Goal: Obtain resource: Obtain resource

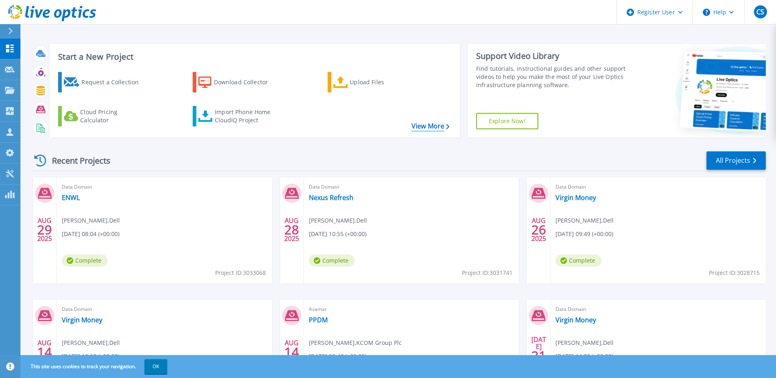
click at [424, 128] on link "View More" at bounding box center [431, 126] width 38 height 8
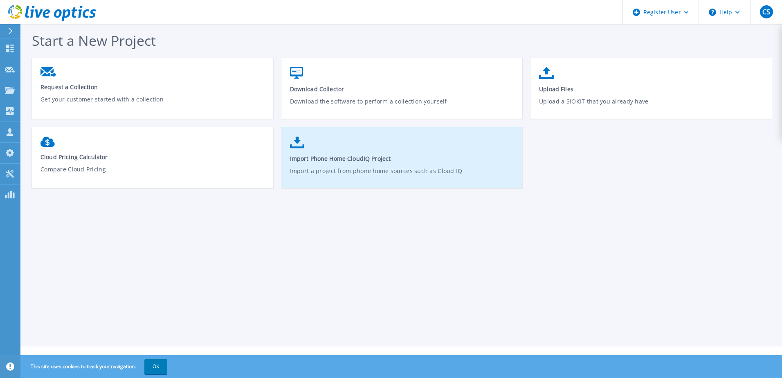
click at [329, 157] on span "Import Phone Home CloudIQ Project" at bounding box center [402, 159] width 225 height 8
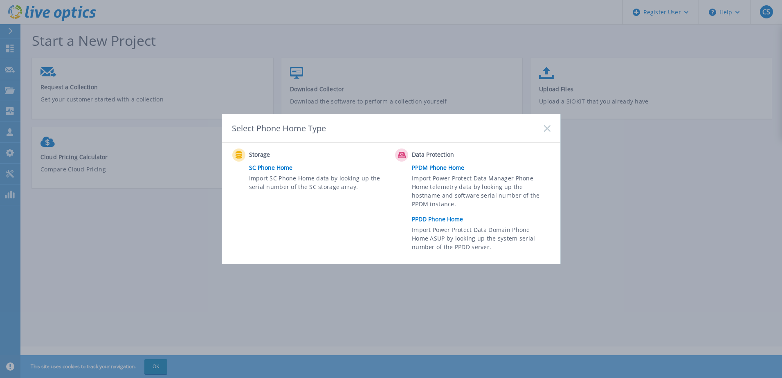
click at [436, 216] on link "PPDD Phone Home" at bounding box center [483, 219] width 142 height 12
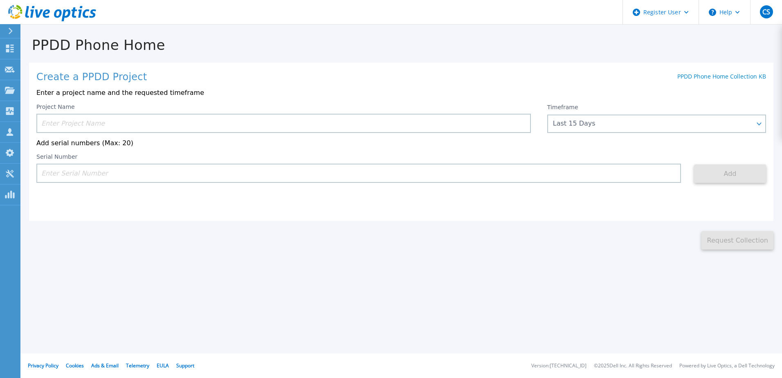
click at [75, 126] on input at bounding box center [283, 123] width 495 height 19
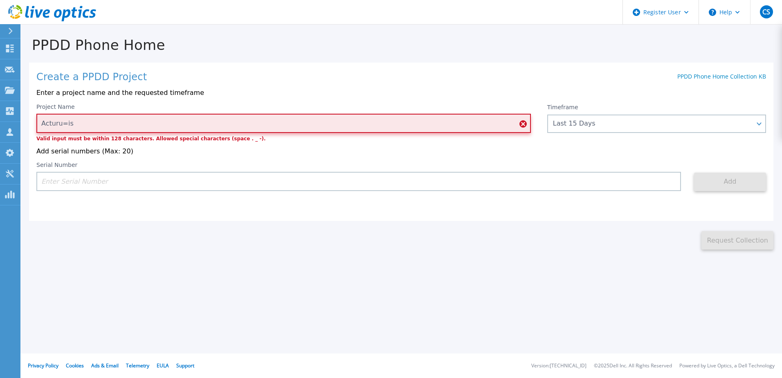
click at [72, 124] on input "Acturu=is" at bounding box center [283, 123] width 495 height 19
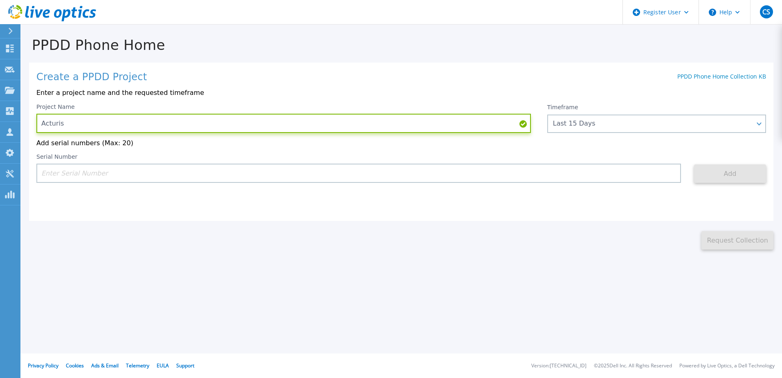
type input "Acturis"
click at [371, 176] on input at bounding box center [358, 173] width 645 height 19
paste input "CKM01215005326"
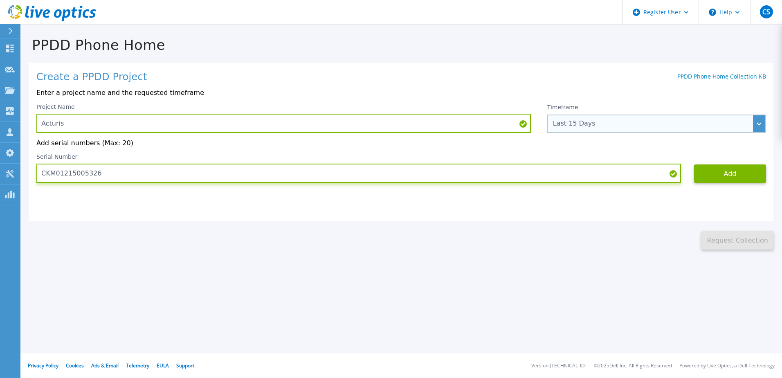
type input "CKM01215005326"
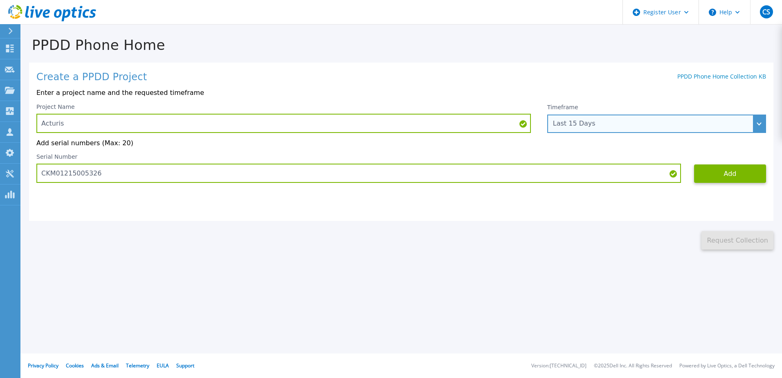
click at [676, 124] on div "Last 15 Days" at bounding box center [652, 123] width 198 height 7
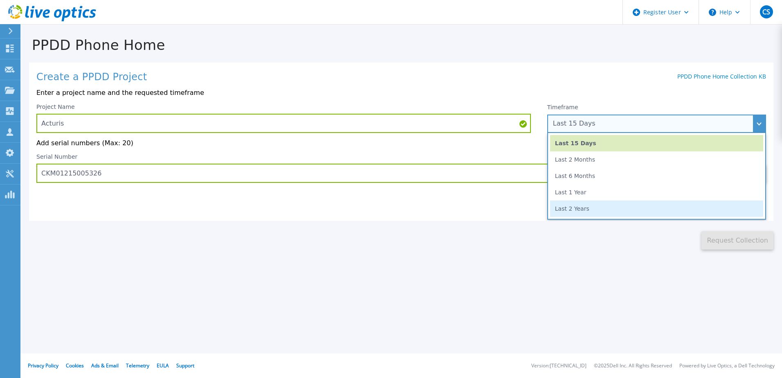
click at [576, 209] on li "Last 2 Years" at bounding box center [656, 208] width 213 height 16
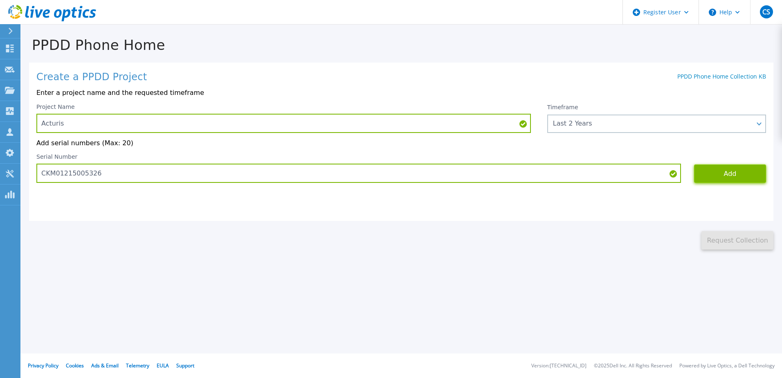
click at [737, 174] on button "Add" at bounding box center [730, 173] width 72 height 18
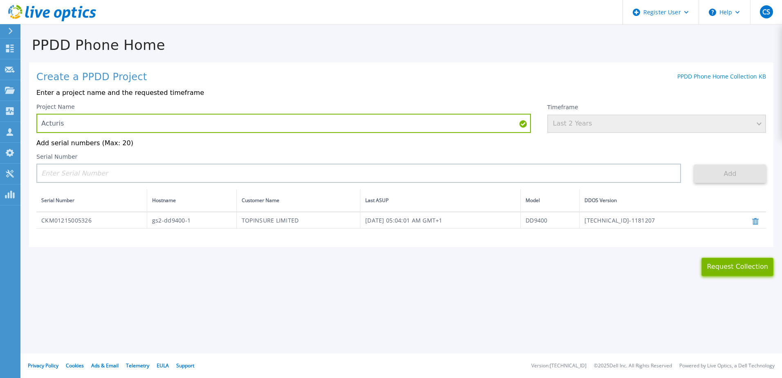
click at [728, 268] on button "Request Collection" at bounding box center [738, 267] width 72 height 18
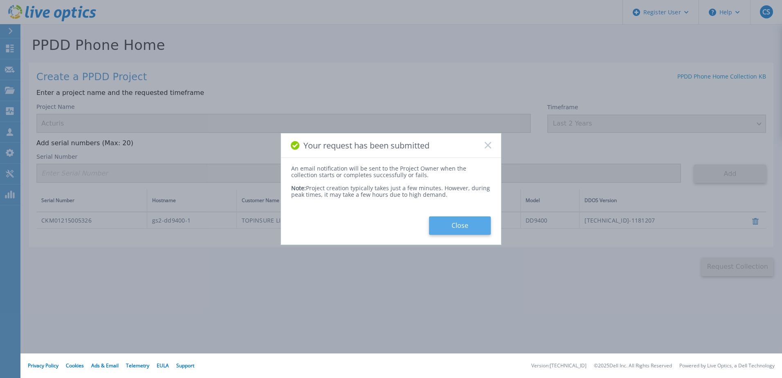
click at [448, 228] on button "Close" at bounding box center [460, 225] width 62 height 18
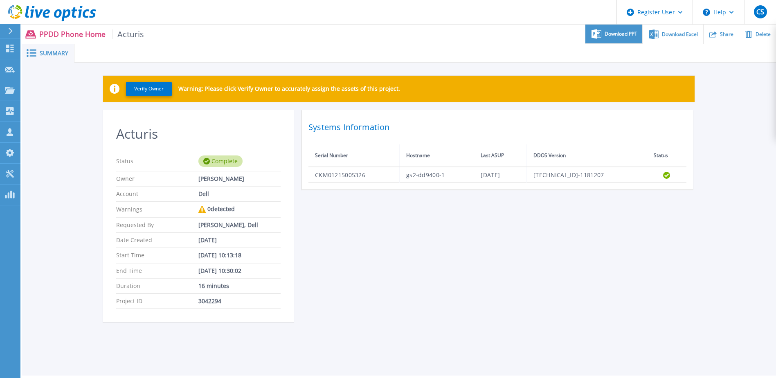
click at [627, 37] on div "Download PPT" at bounding box center [613, 34] width 57 height 19
